Goal: Transaction & Acquisition: Purchase product/service

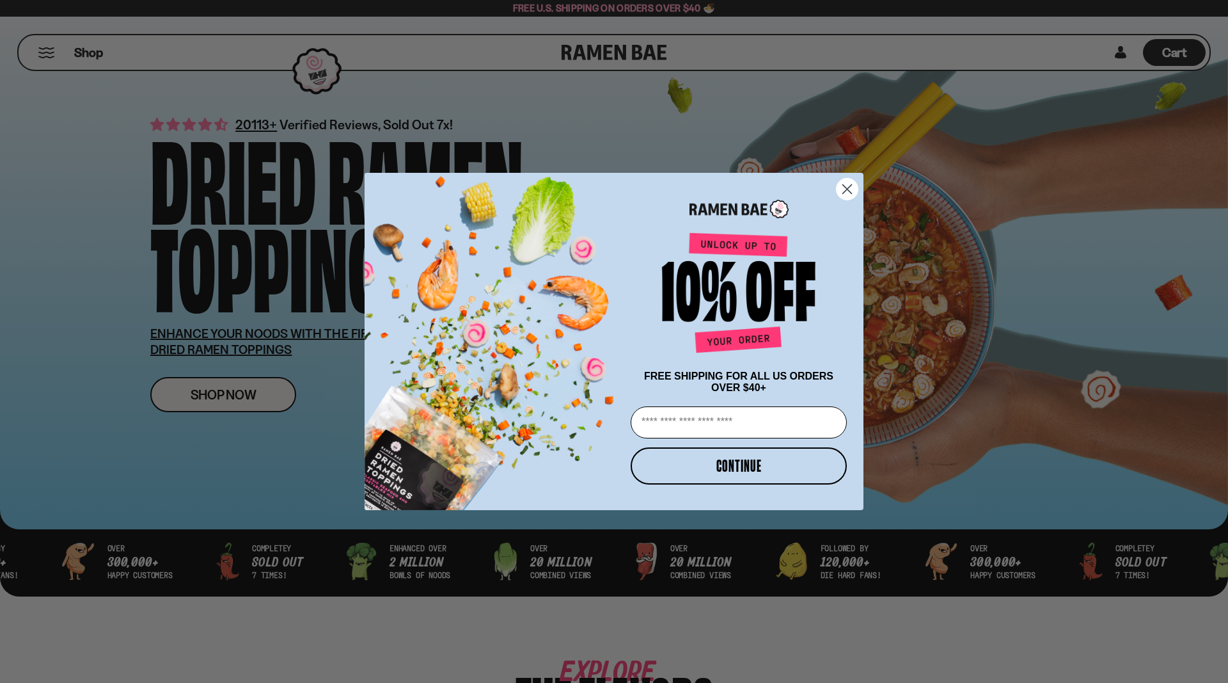
click at [846, 189] on circle "Close dialog" at bounding box center [847, 188] width 21 height 21
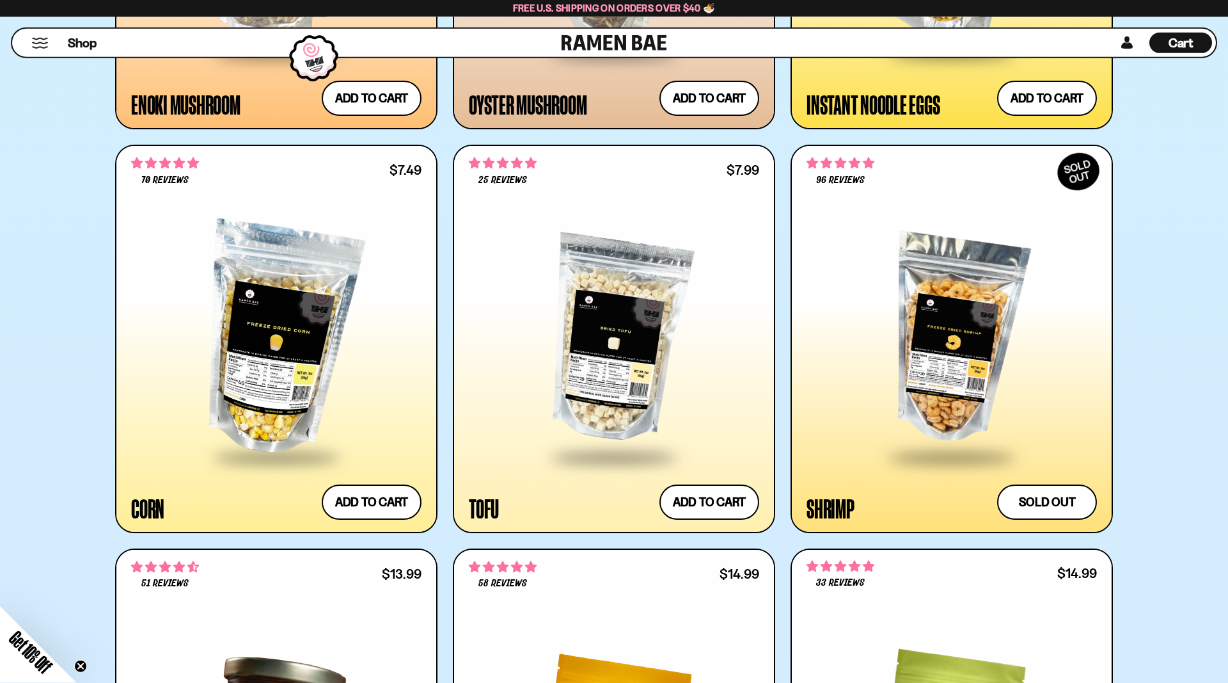
scroll to position [2249, 0]
click at [624, 329] on div at bounding box center [614, 338] width 290 height 233
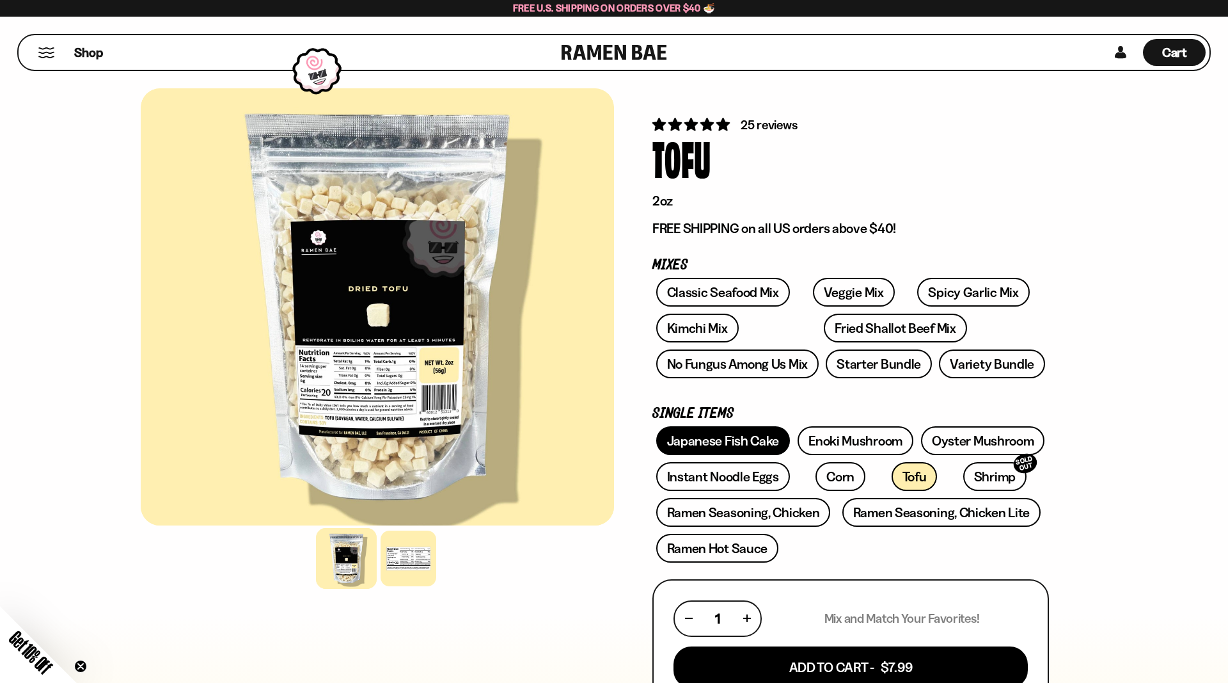
click at [724, 435] on link "Japanese Fish Cake" at bounding box center [723, 440] width 134 height 29
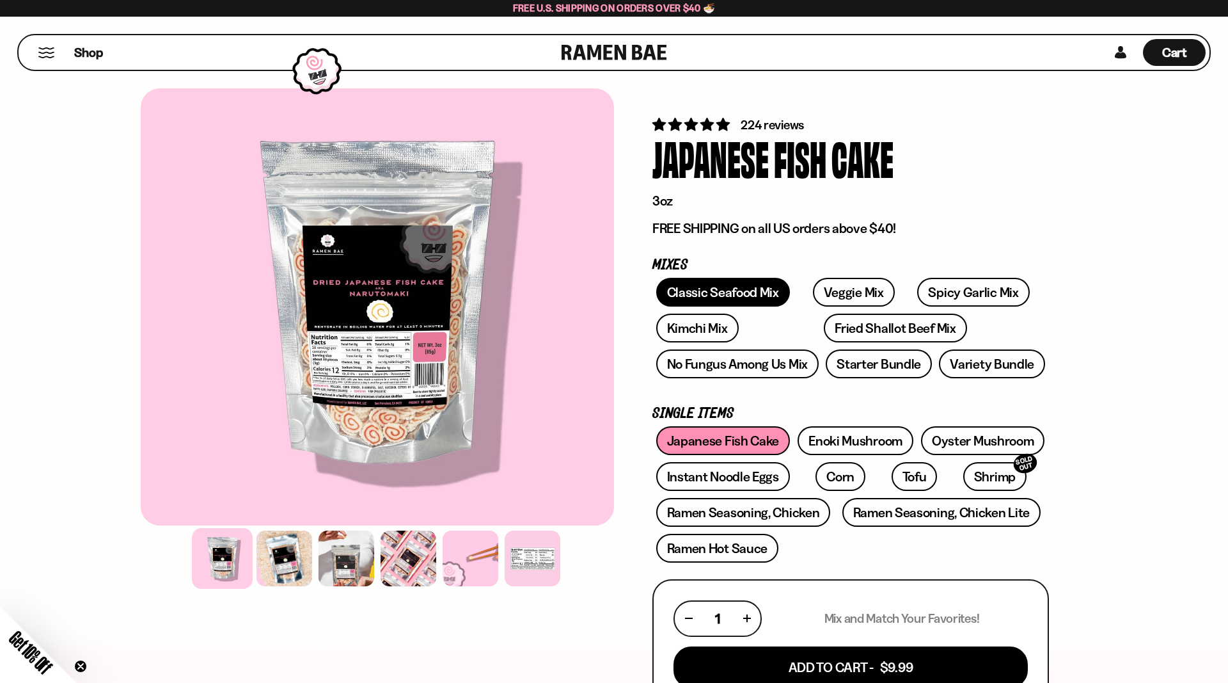
click at [722, 292] on link "Classic Seafood Mix" at bounding box center [723, 292] width 134 height 29
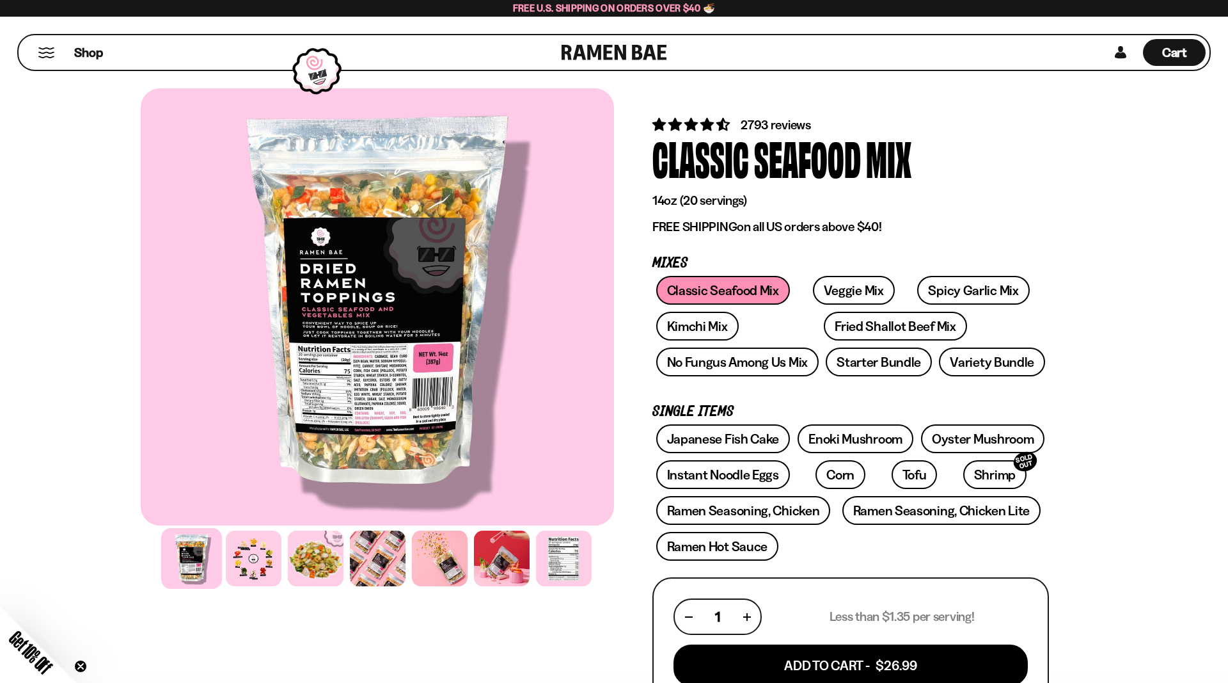
click at [333, 333] on div at bounding box center [377, 306] width 473 height 437
click at [249, 564] on div at bounding box center [253, 558] width 61 height 61
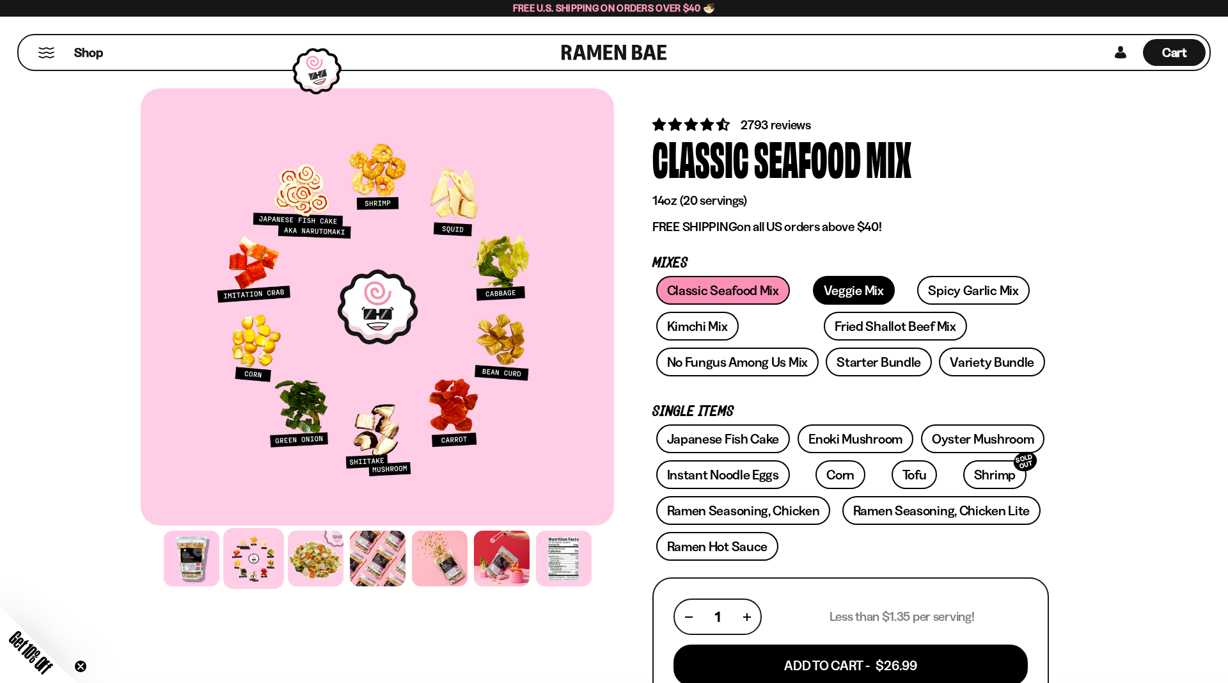
click at [830, 289] on link "Veggie Mix" at bounding box center [854, 290] width 82 height 29
